Goal: Information Seeking & Learning: Find specific fact

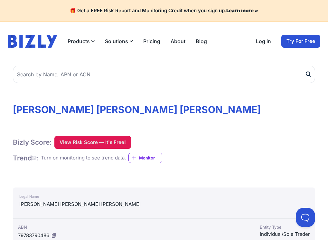
click at [102, 138] on button "View Risk Score — It's Free!" at bounding box center [92, 142] width 77 height 13
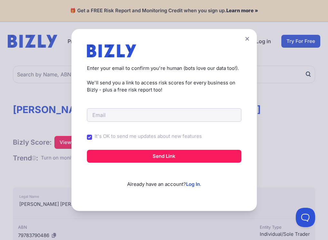
click at [248, 37] on icon at bounding box center [247, 39] width 4 height 4
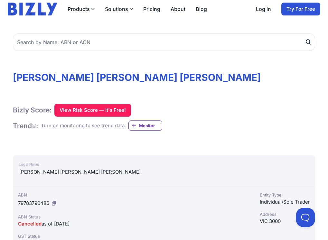
scroll to position [64, 0]
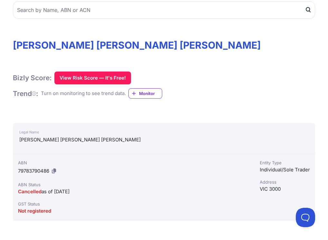
click at [152, 187] on div "Cancelled as of [DATE]" at bounding box center [133, 191] width 231 height 8
click at [153, 187] on div "Cancelled as of [DATE]" at bounding box center [133, 191] width 231 height 8
click at [56, 168] on icon at bounding box center [54, 170] width 4 height 5
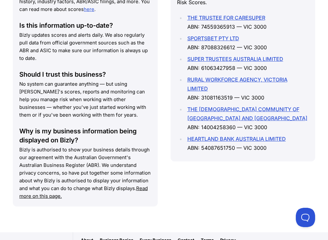
scroll to position [865, 0]
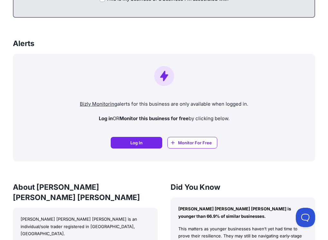
scroll to position [514, 0]
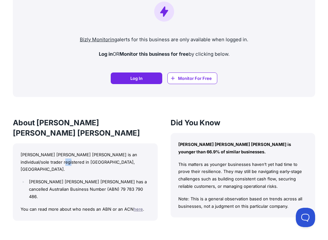
drag, startPoint x: 53, startPoint y: 127, endPoint x: 47, endPoint y: 127, distance: 6.4
click at [47, 151] on p "[PERSON_NAME] [PERSON_NAME] [PERSON_NAME] is an individual/sole trader register…" at bounding box center [85, 162] width 129 height 22
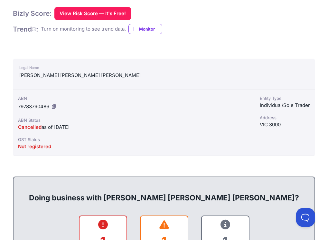
scroll to position [96, 0]
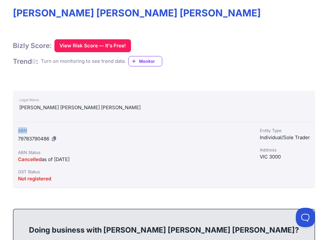
drag, startPoint x: 128, startPoint y: 95, endPoint x: 118, endPoint y: 95, distance: 10.0
click at [118, 122] on div "ABN 79783790486 ABN Status Cancelled as of [DATE] GST Status Not registered" at bounding box center [133, 155] width 241 height 66
drag, startPoint x: 150, startPoint y: 103, endPoint x: 123, endPoint y: 103, distance: 27.0
click at [116, 122] on div "ABN 79783790486 ABN Status Cancelled as of [DATE] GST Status Not registered" at bounding box center [133, 155] width 241 height 66
copy span "79783790486"
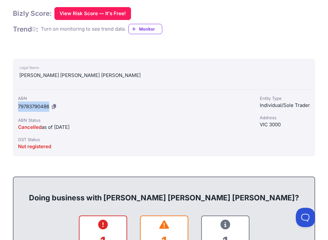
scroll to position [193, 0]
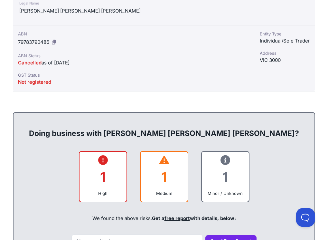
click at [259, 56] on div "VIC 3000" at bounding box center [284, 60] width 50 height 8
copy div "VIC 3000"
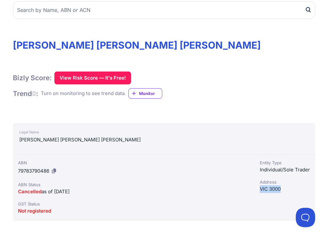
scroll to position [0, 0]
